Goal: Task Accomplishment & Management: Complete application form

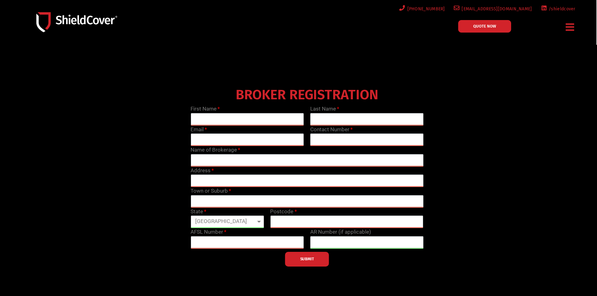
click at [213, 112] on label "First Name" at bounding box center [205, 109] width 29 height 8
click at [213, 121] on input "text" at bounding box center [247, 119] width 113 height 13
type input "[PERSON_NAME]"
click at [352, 119] on input "text" at bounding box center [366, 119] width 113 height 13
click at [351, 119] on input "Nahlous" at bounding box center [366, 119] width 113 height 13
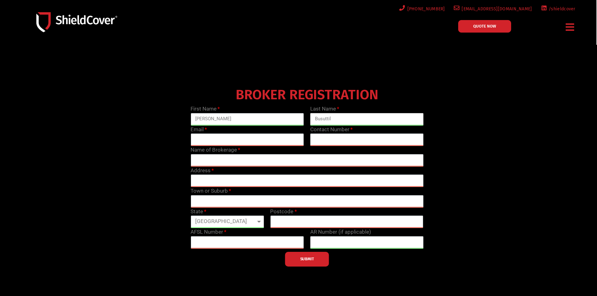
type input "Busuttil"
type input "[PERSON_NAME]"
drag, startPoint x: 274, startPoint y: 137, endPoint x: 278, endPoint y: 142, distance: 6.4
click at [274, 137] on input "[PERSON_NAME]" at bounding box center [247, 140] width 113 height 13
click at [337, 138] on input "text" at bounding box center [366, 140] width 113 height 13
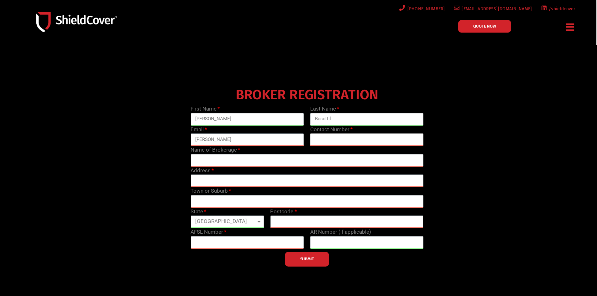
click at [336, 142] on input "text" at bounding box center [366, 140] width 113 height 13
paste input "[PHONE_NUMBER]"
type input "[PHONE_NUMBER]"
click at [239, 140] on input "[PERSON_NAME]" at bounding box center [247, 140] width 113 height 13
type input "[PERSON_NAME][EMAIL_ADDRESS][DOMAIN_NAME]"
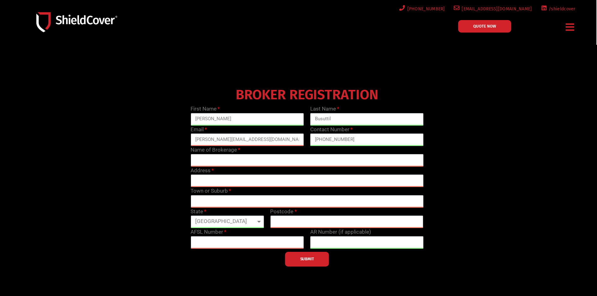
click at [216, 157] on input "text" at bounding box center [307, 160] width 233 height 13
type input "Coverforce 3LP"
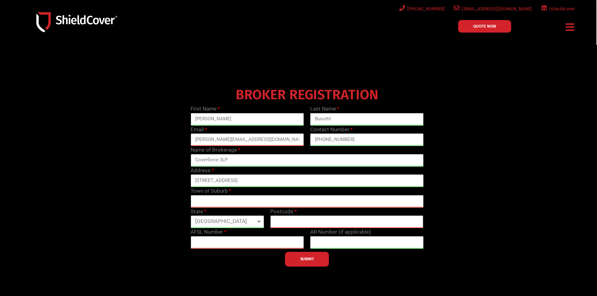
type input "[STREET_ADDRESS]"
type input "N"
type input "B"
type input "[GEOGRAPHIC_DATA]"
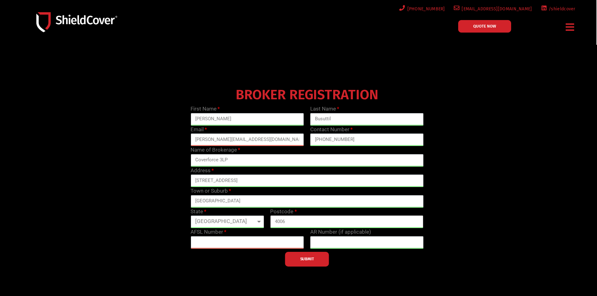
type input "4006"
click at [254, 242] on input "text" at bounding box center [247, 242] width 113 height 13
paste input "245377"
type input "245377"
click at [317, 258] on button "SUBMIT" at bounding box center [307, 259] width 44 height 15
